Goal: Navigation & Orientation: Find specific page/section

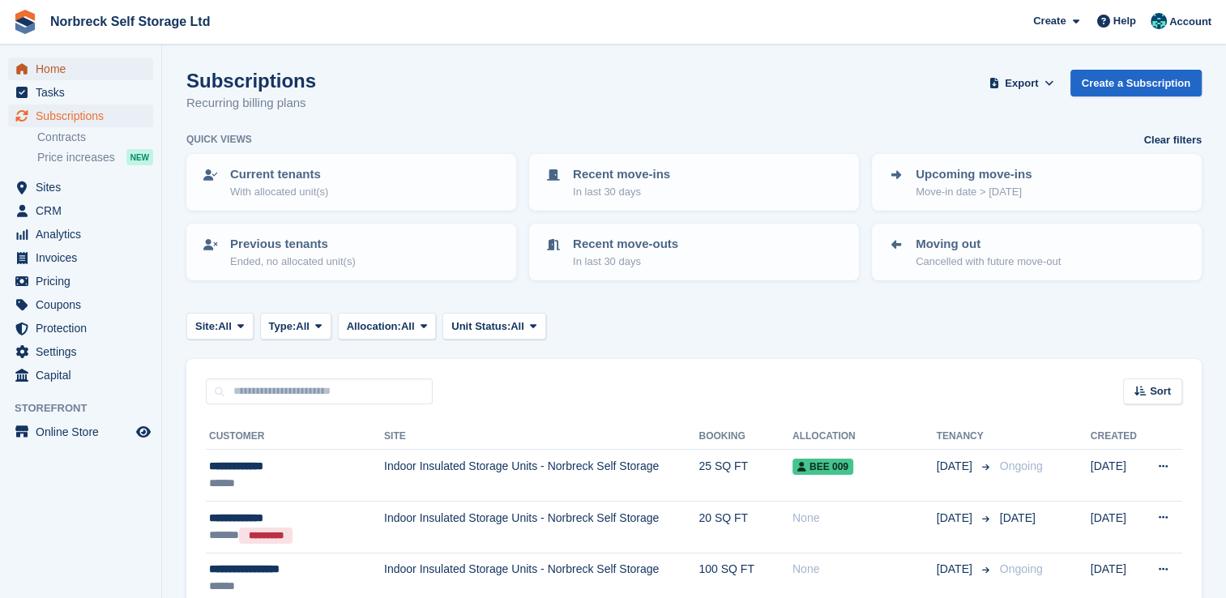
click at [57, 67] on span "Home" at bounding box center [84, 69] width 97 height 23
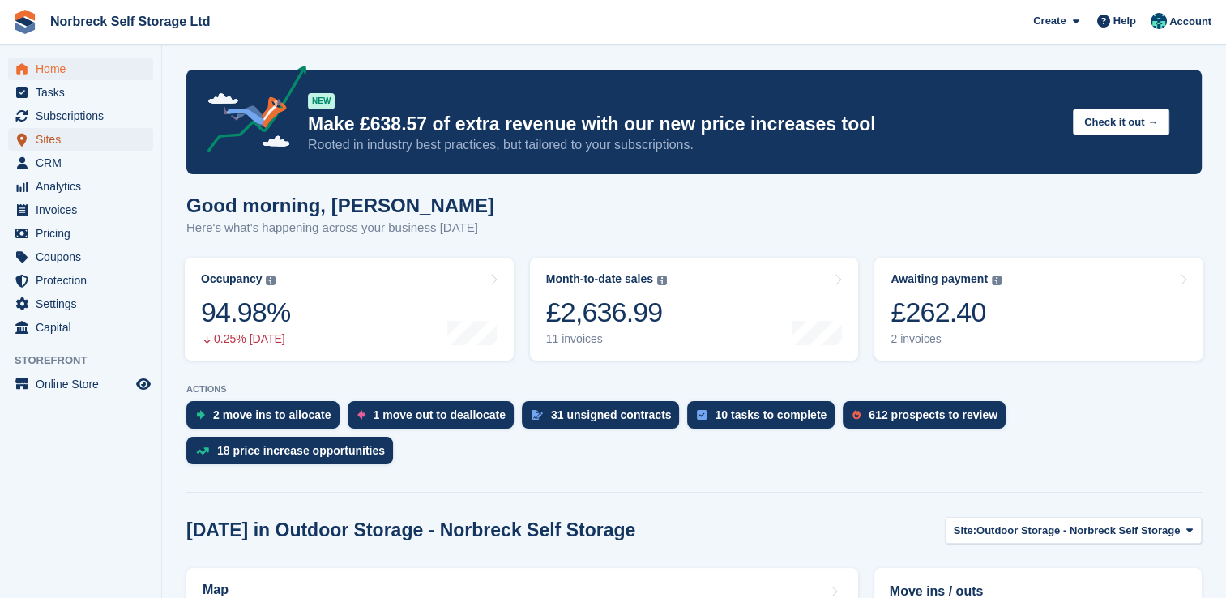
click at [58, 137] on span "Sites" at bounding box center [84, 139] width 97 height 23
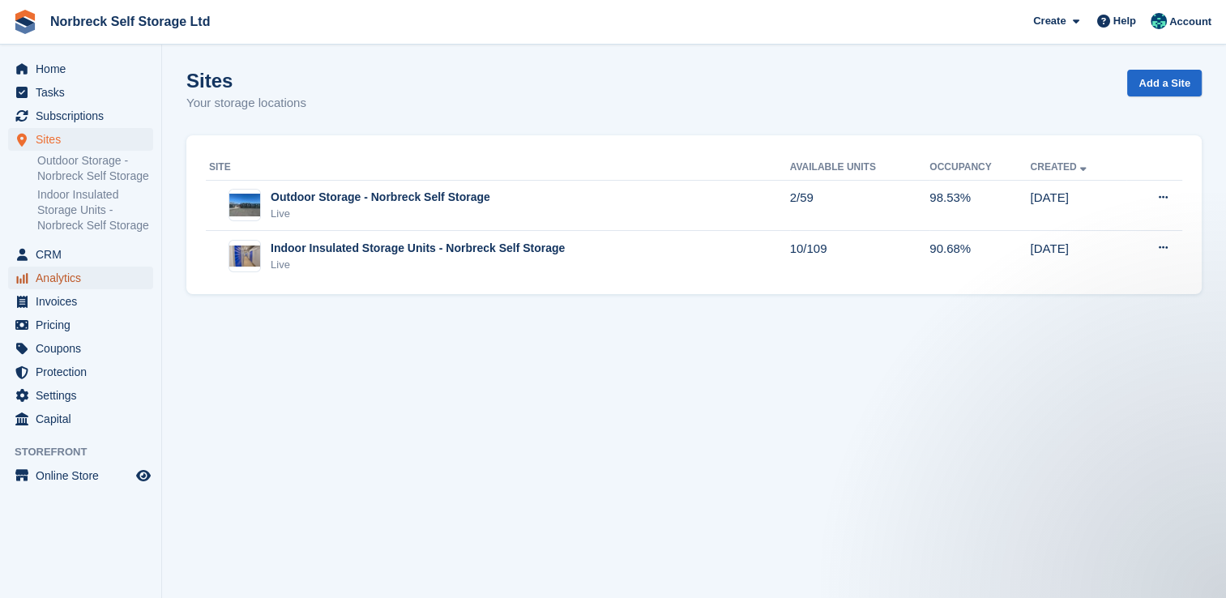
click at [105, 288] on span "Analytics" at bounding box center [84, 278] width 97 height 23
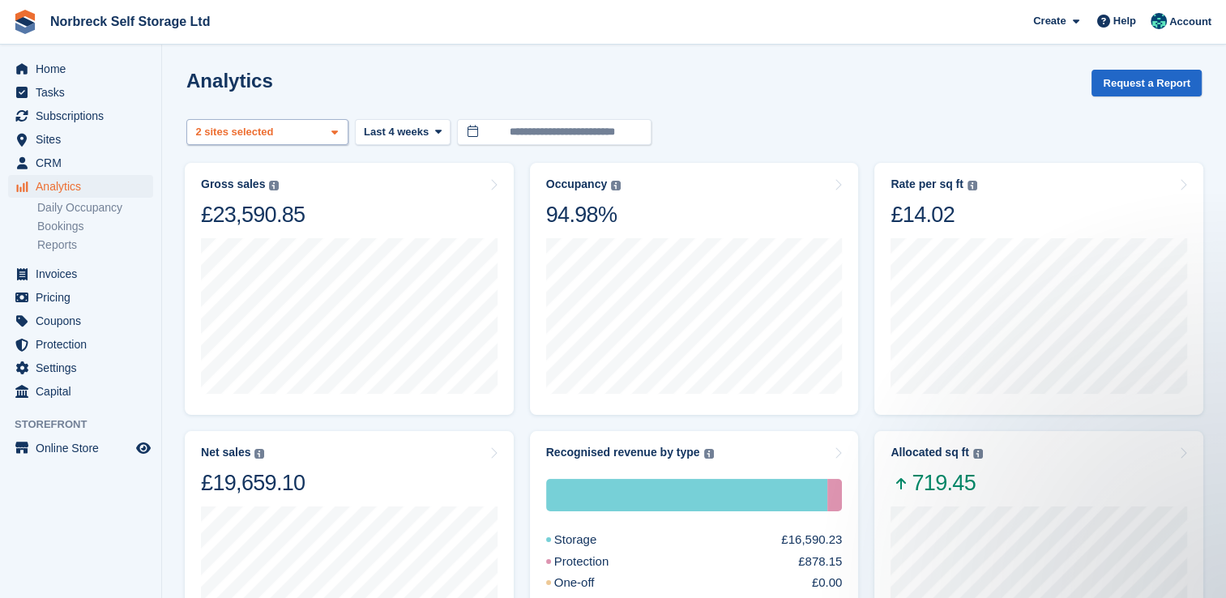
click at [339, 132] on span at bounding box center [334, 132] width 13 height 13
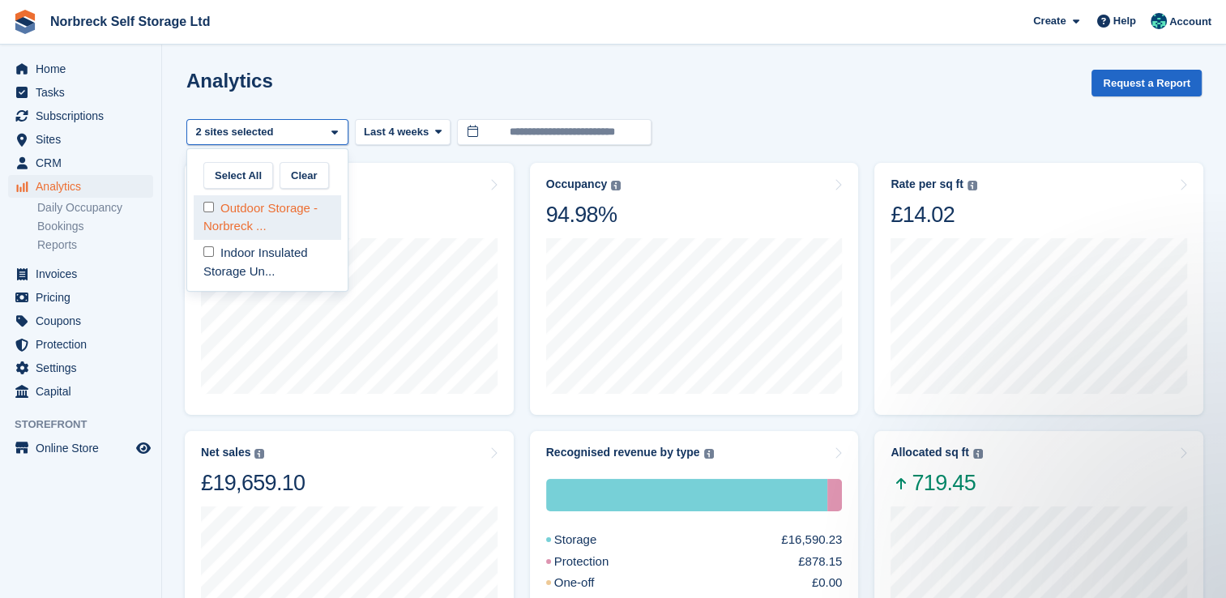
click at [318, 220] on div "Outdoor Storage - Norbreck ..." at bounding box center [268, 217] width 148 height 45
select select "****"
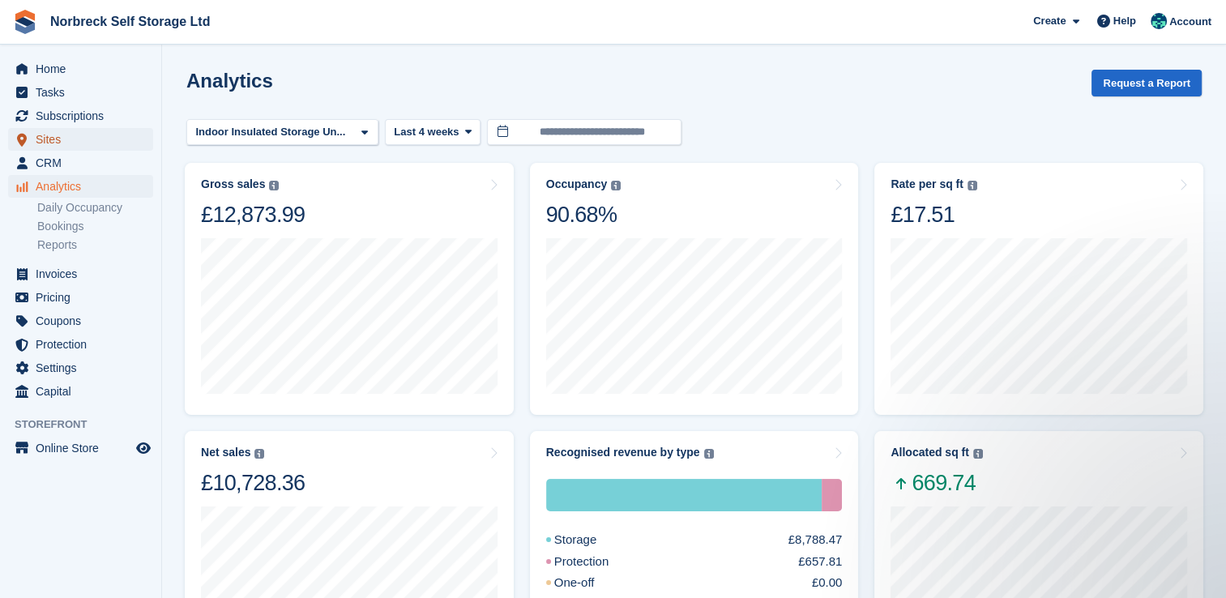
click at [58, 143] on span "Sites" at bounding box center [84, 139] width 97 height 23
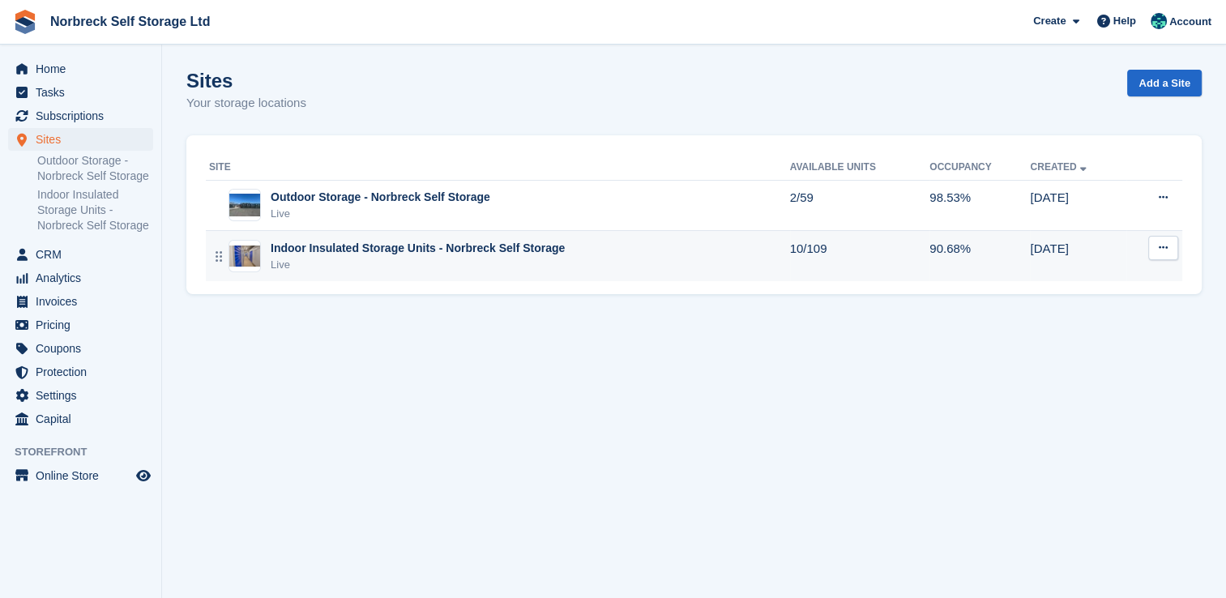
click at [325, 272] on div "Live" at bounding box center [418, 265] width 294 height 16
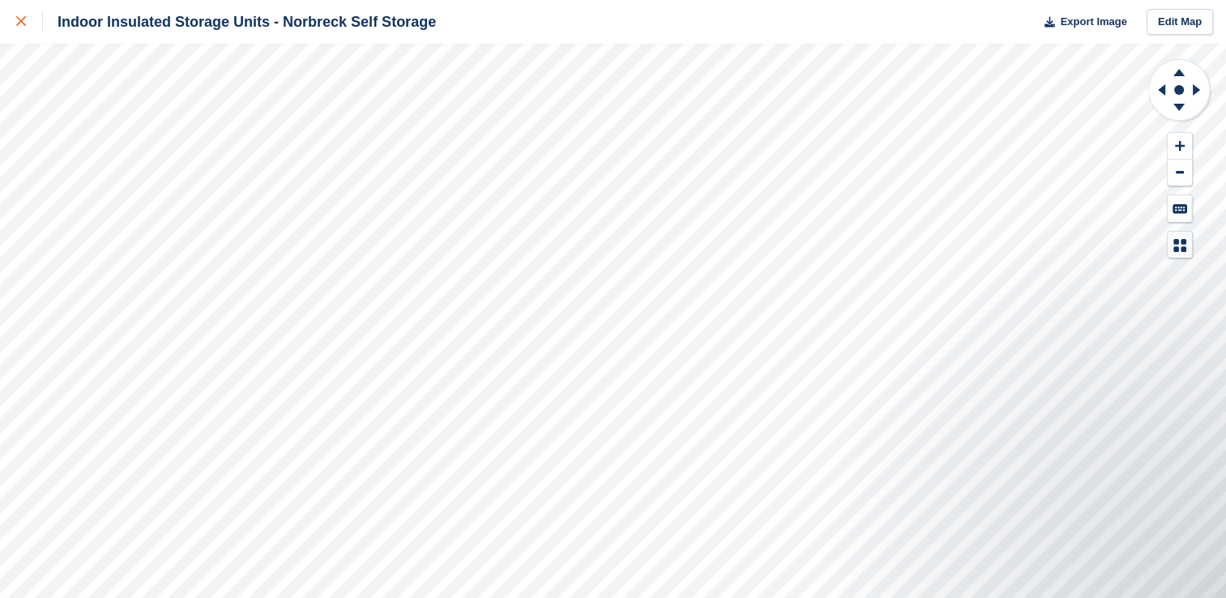
click at [25, 26] on icon at bounding box center [21, 21] width 10 height 10
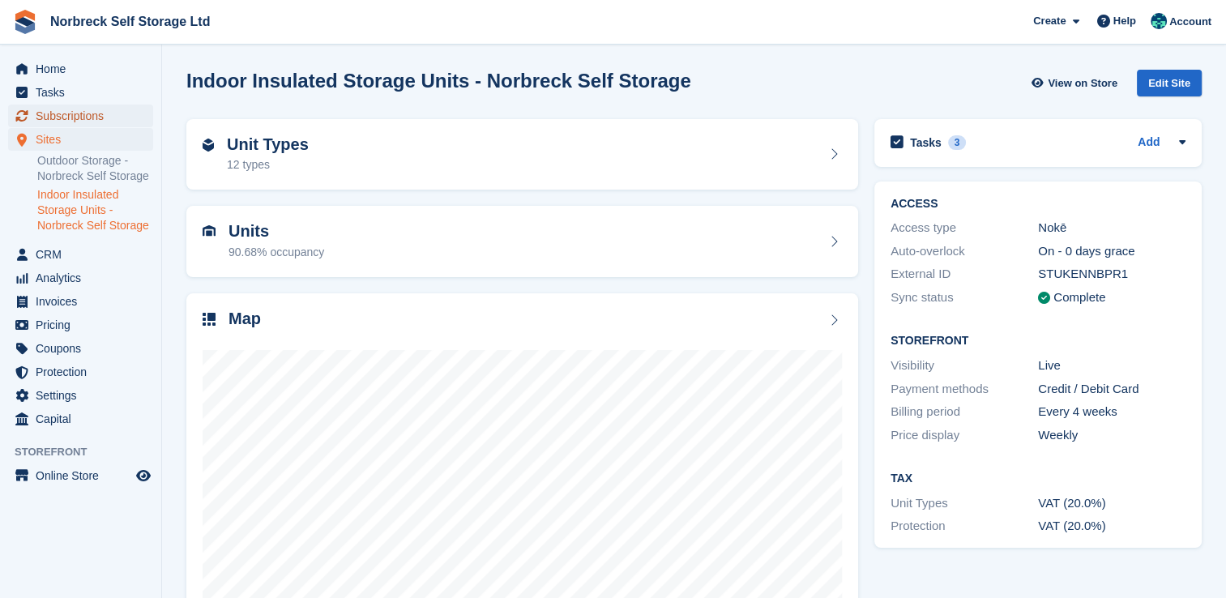
click at [60, 118] on span "Subscriptions" at bounding box center [84, 116] width 97 height 23
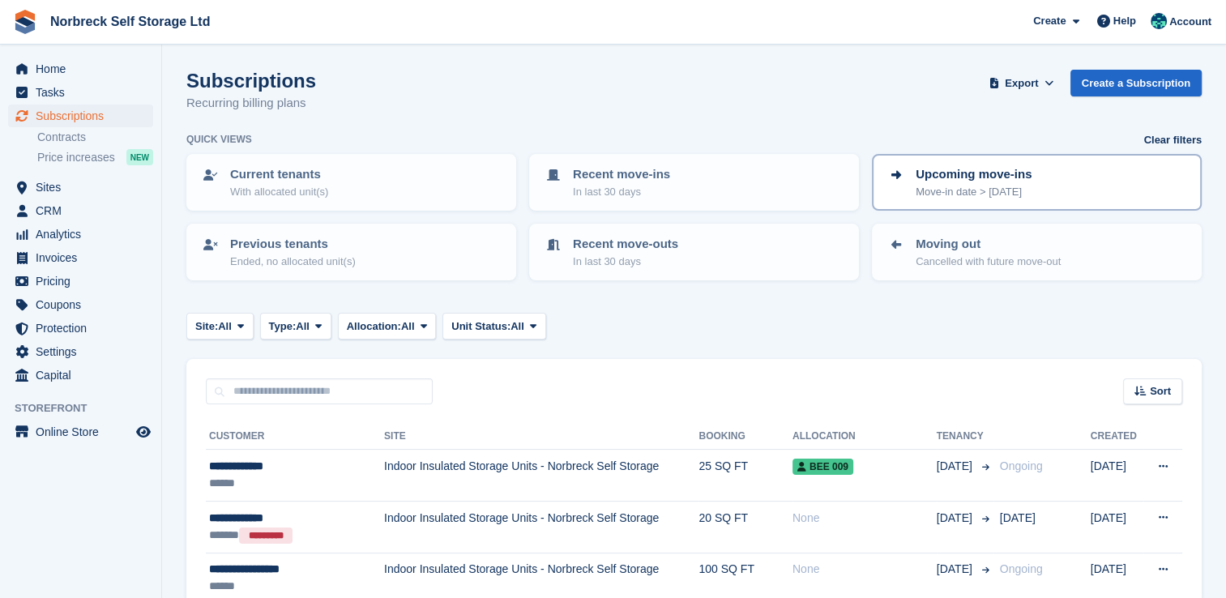
click at [939, 184] on p "Move-in date > today" at bounding box center [974, 192] width 116 height 16
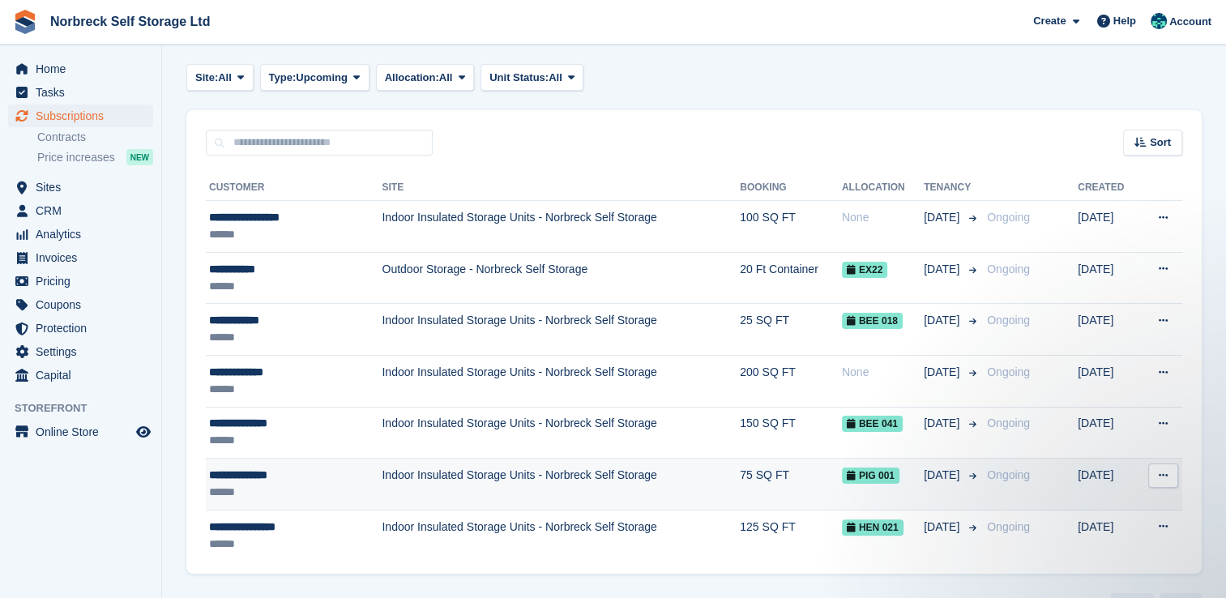
click at [698, 481] on td "Indoor Insulated Storage Units - Norbreck Self Storage" at bounding box center [561, 485] width 358 height 52
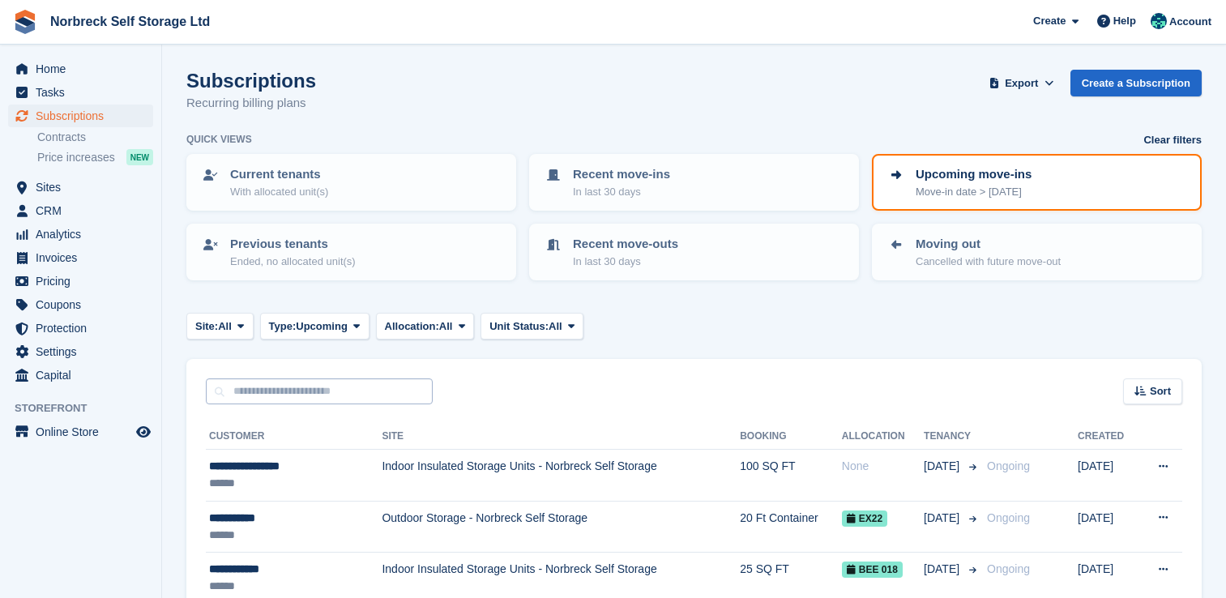
scroll to position [249, 0]
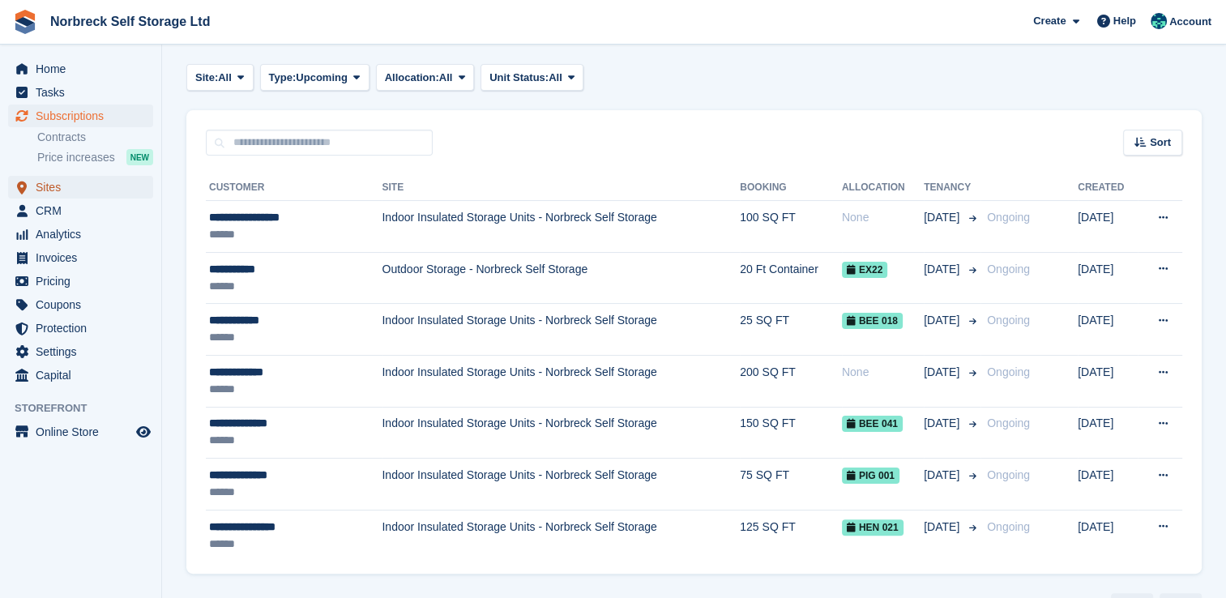
click at [94, 190] on span "Sites" at bounding box center [84, 187] width 97 height 23
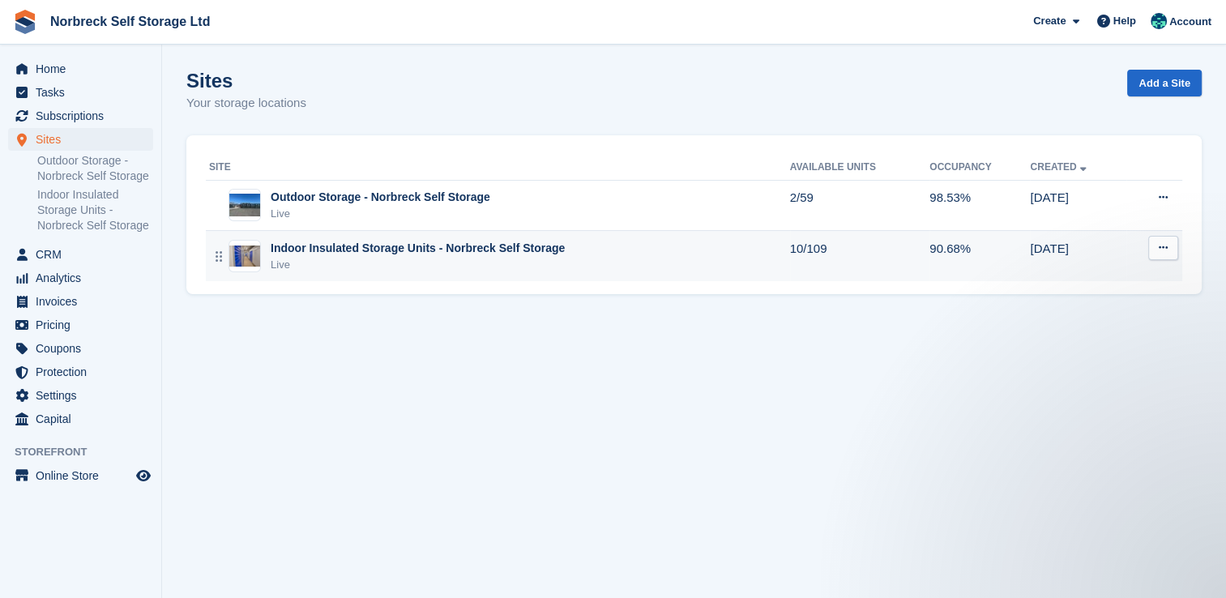
click at [289, 265] on div "Live" at bounding box center [418, 265] width 294 height 16
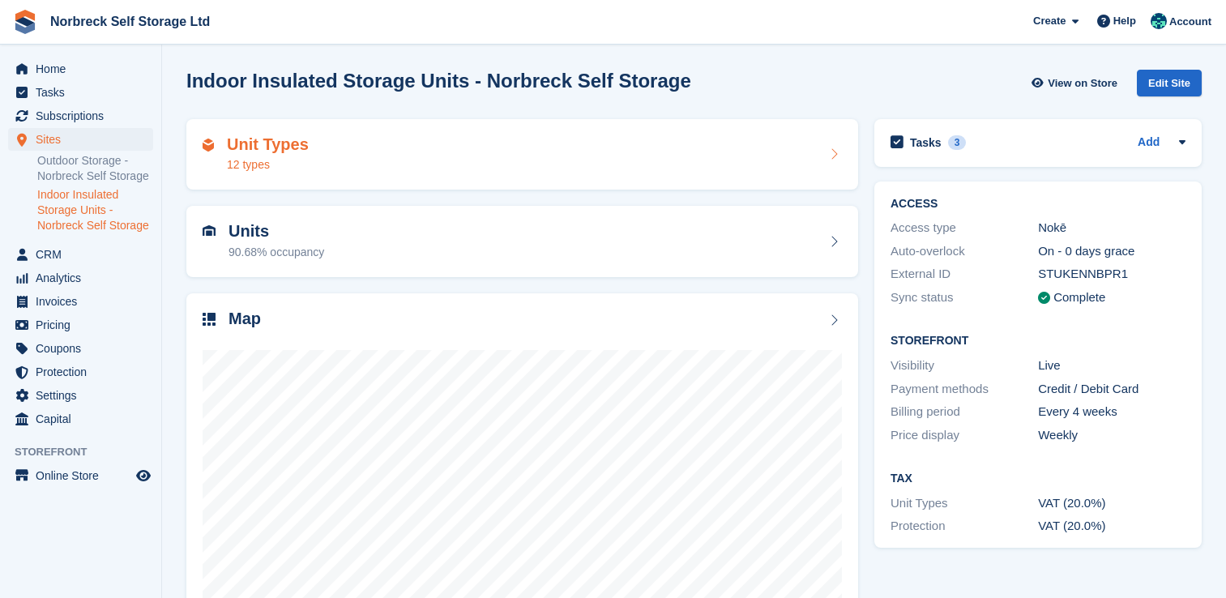
click at [242, 169] on div "12 types" at bounding box center [268, 164] width 82 height 17
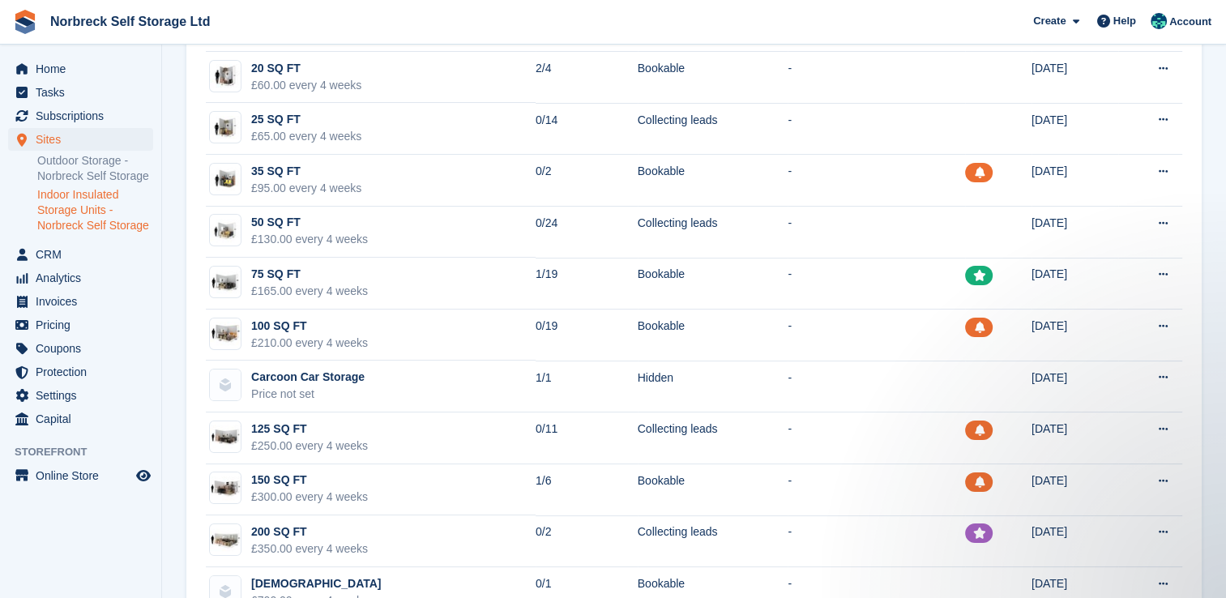
scroll to position [220, 0]
